Goal: Transaction & Acquisition: Book appointment/travel/reservation

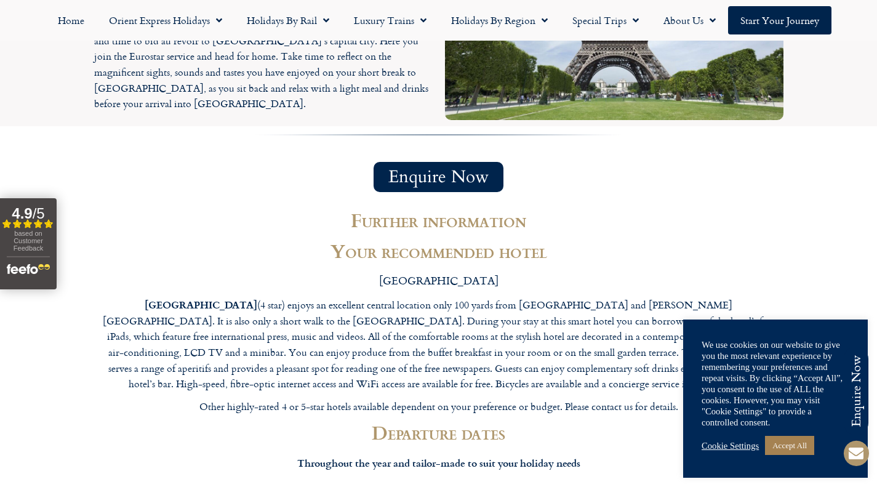
scroll to position [2157, 0]
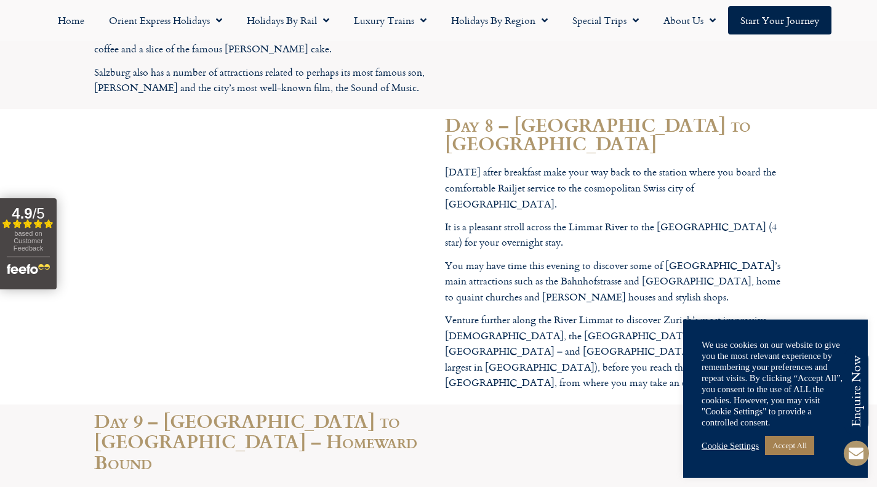
scroll to position [2690, 0]
